Goal: Information Seeking & Learning: Learn about a topic

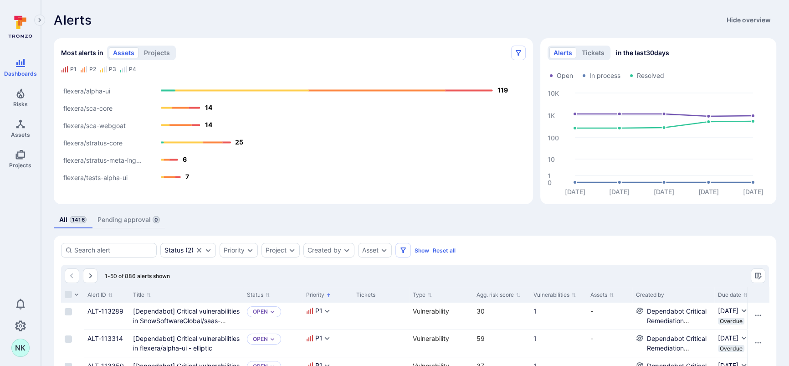
scroll to position [12, 0]
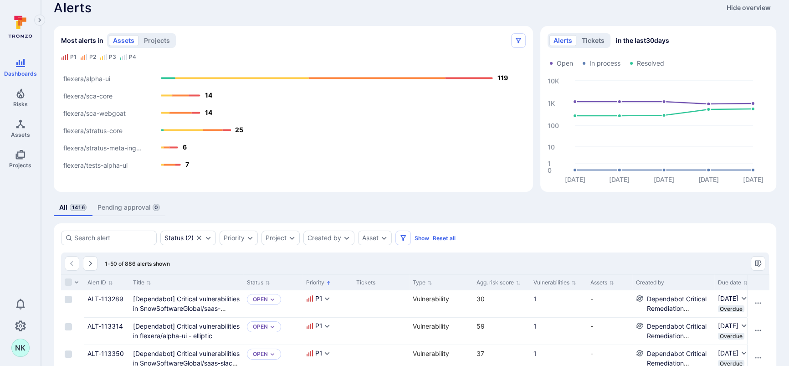
click at [585, 41] on button "tickets" at bounding box center [593, 40] width 31 height 11
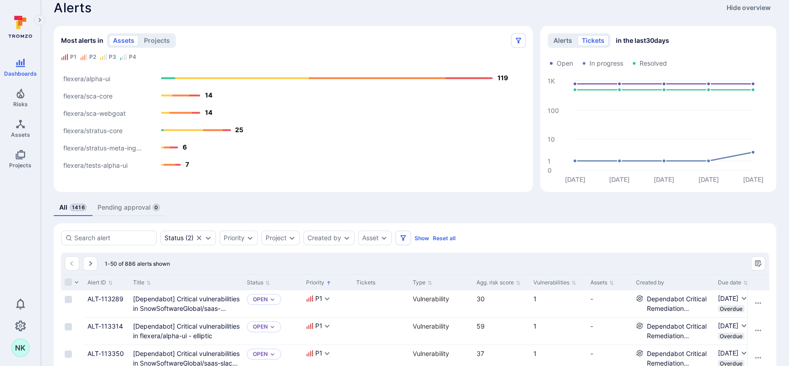
click at [566, 39] on button "alerts" at bounding box center [562, 40] width 27 height 11
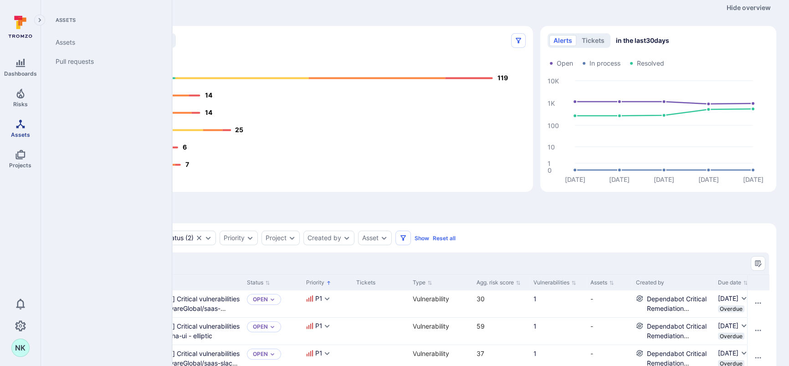
click at [23, 126] on icon "Assets" at bounding box center [20, 123] width 9 height 9
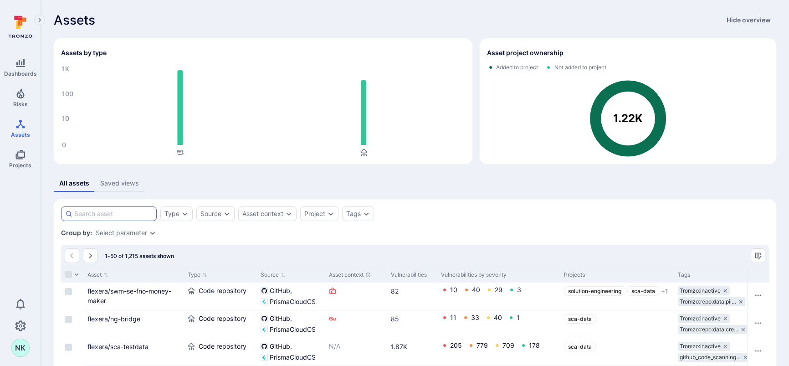
click at [95, 211] on input at bounding box center [113, 213] width 78 height 9
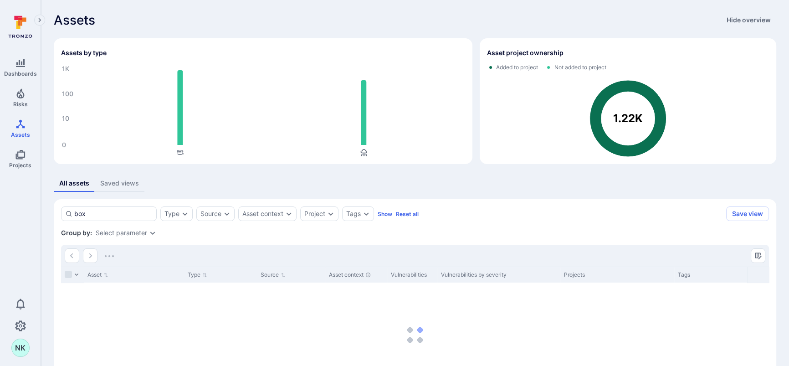
type input "box"
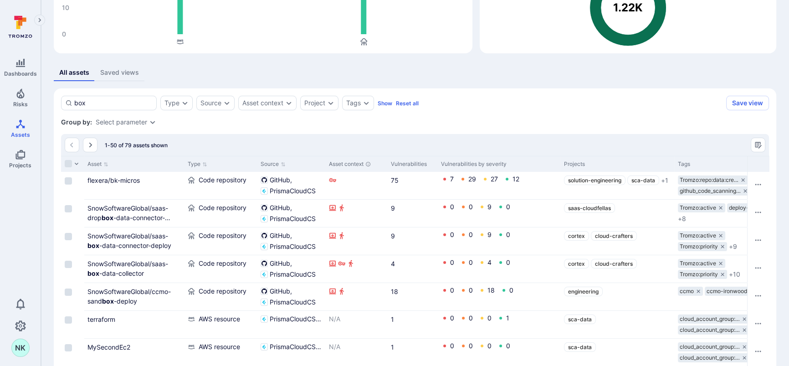
scroll to position [156, 0]
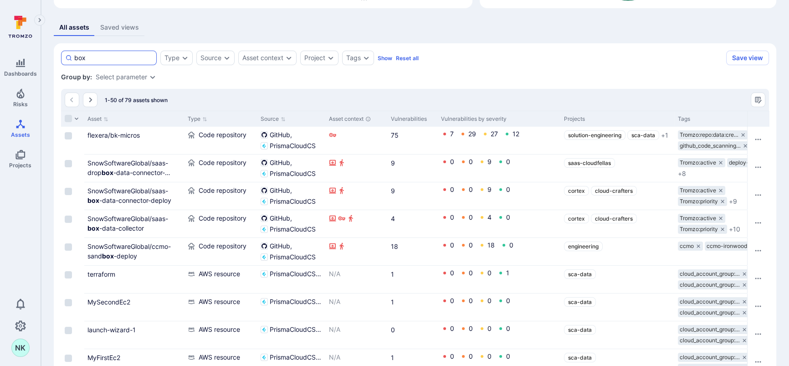
click at [108, 57] on input "box" at bounding box center [113, 57] width 78 height 9
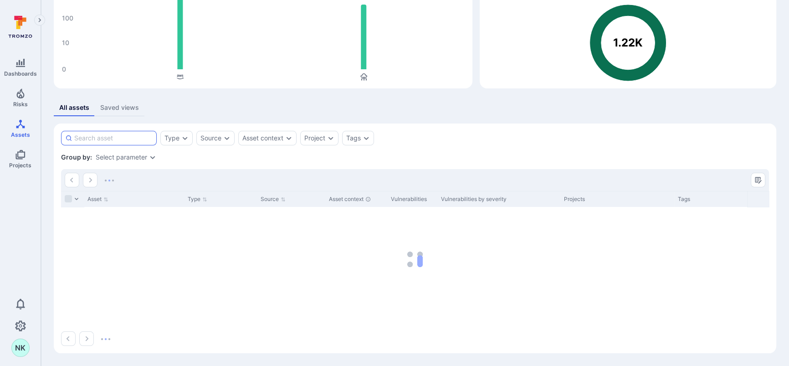
scroll to position [76, 0]
click at [329, 139] on icon "Expand dropdown" at bounding box center [330, 137] width 7 height 7
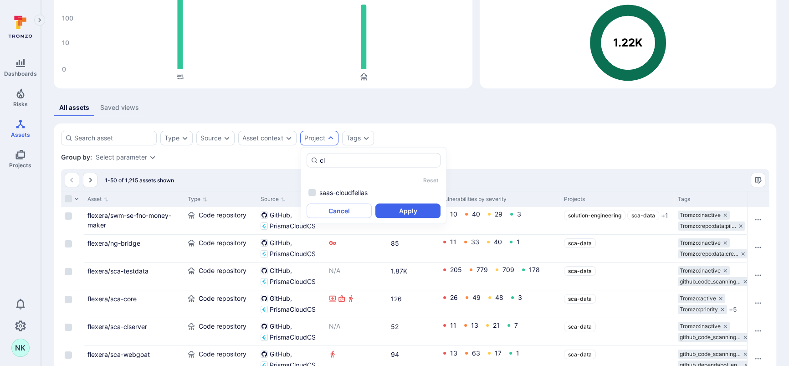
type input "c"
type input "m"
click at [313, 191] on li "cortex" at bounding box center [374, 192] width 134 height 11
click at [358, 161] on input "cortex" at bounding box center [378, 160] width 117 height 9
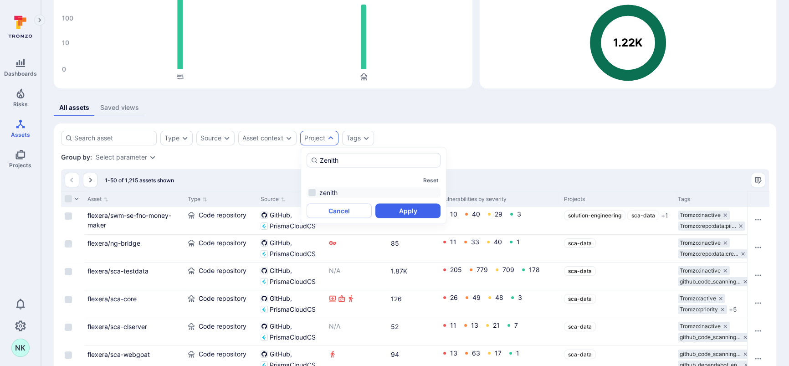
click at [315, 189] on li "zenith" at bounding box center [374, 192] width 134 height 11
type input "Zenith"
click at [387, 204] on button "Apply" at bounding box center [407, 211] width 65 height 15
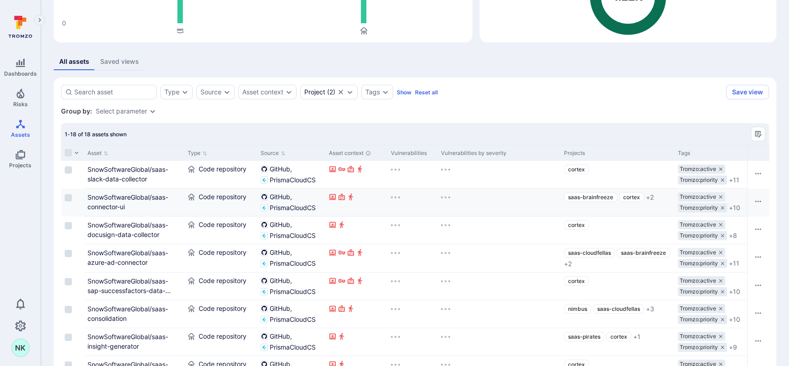
scroll to position [123, 0]
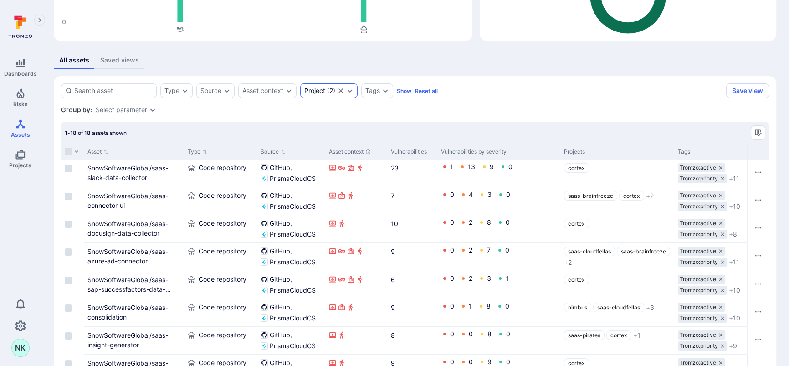
click at [350, 89] on icon "Expand dropdown" at bounding box center [349, 90] width 7 height 7
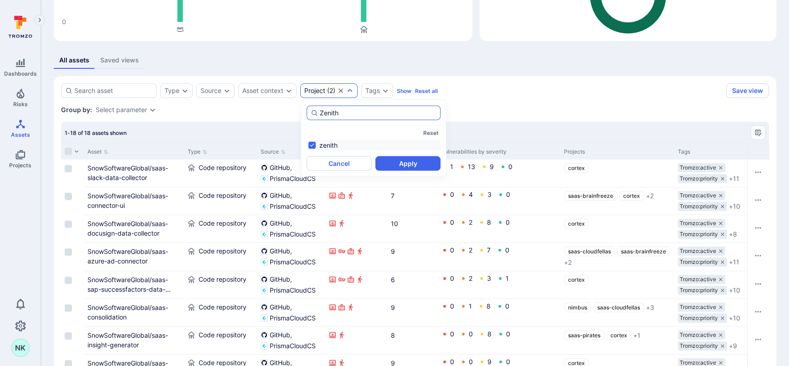
click at [351, 110] on input "Zenith" at bounding box center [378, 112] width 117 height 9
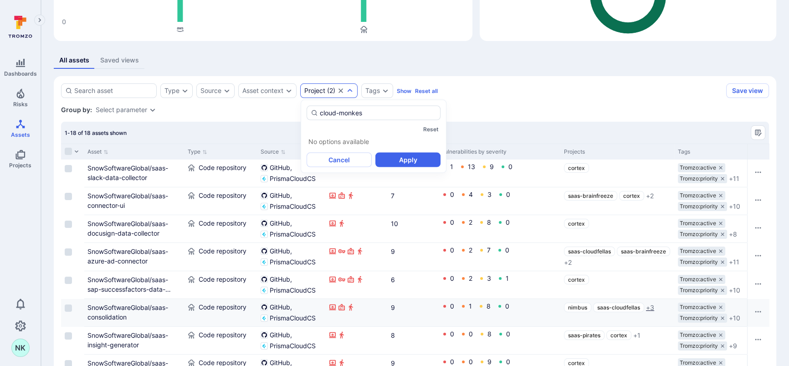
type input "cloud-monkes"
click at [497, 128] on div "1-18 of 18 assets shown" at bounding box center [415, 133] width 708 height 22
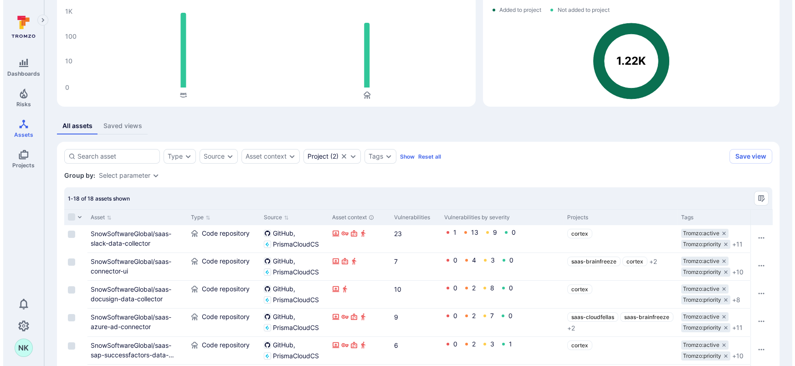
scroll to position [0, 0]
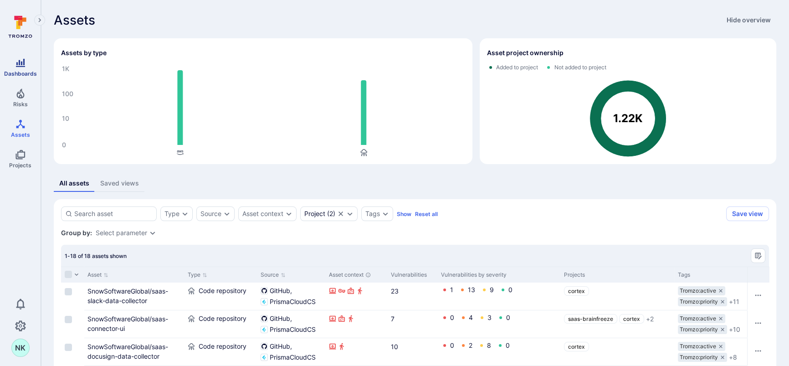
click at [24, 70] on span "Dashboards" at bounding box center [20, 73] width 33 height 7
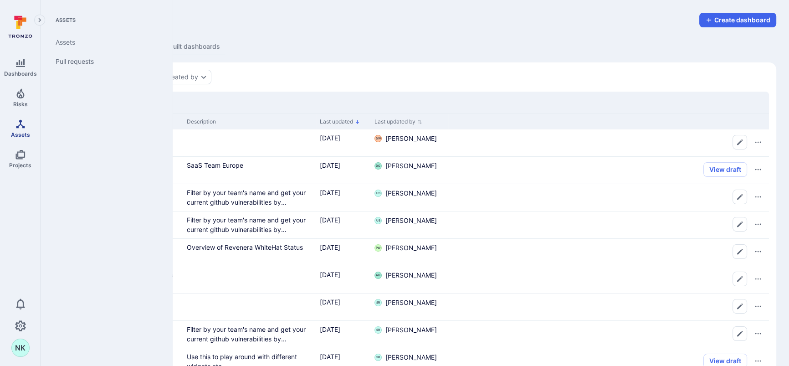
click at [15, 123] on icon "Assets" at bounding box center [20, 123] width 11 height 11
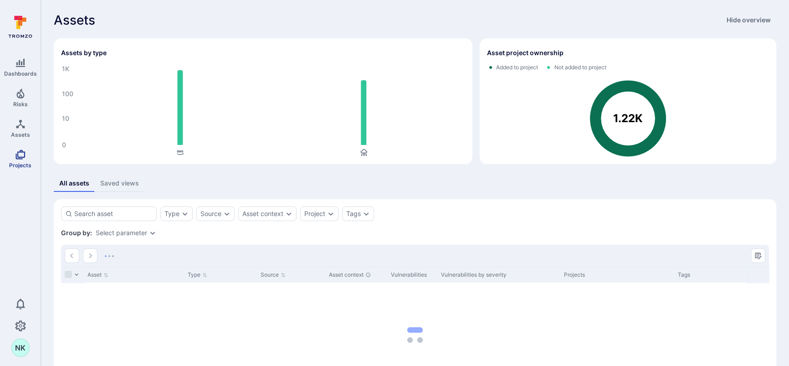
click at [10, 153] on link "Projects" at bounding box center [20, 158] width 41 height 27
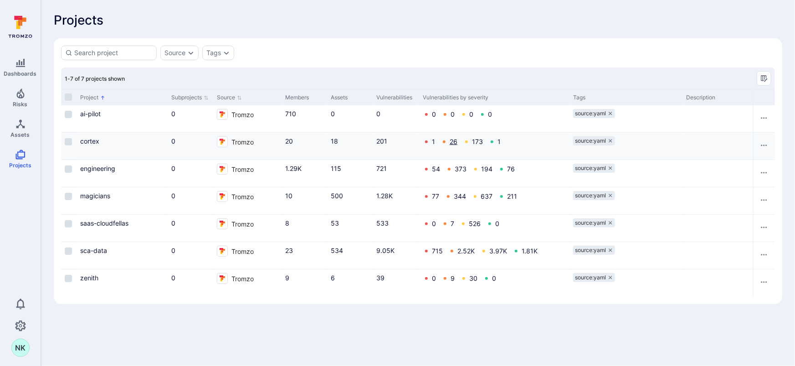
click at [455, 140] on link "26" at bounding box center [454, 142] width 8 height 8
click at [190, 334] on body "Dashboards Risks Assets Projects 0 NK Projects Projects Source Tags 1-7 of 7 pr…" at bounding box center [397, 183] width 795 height 366
